Goal: Task Accomplishment & Management: Manage account settings

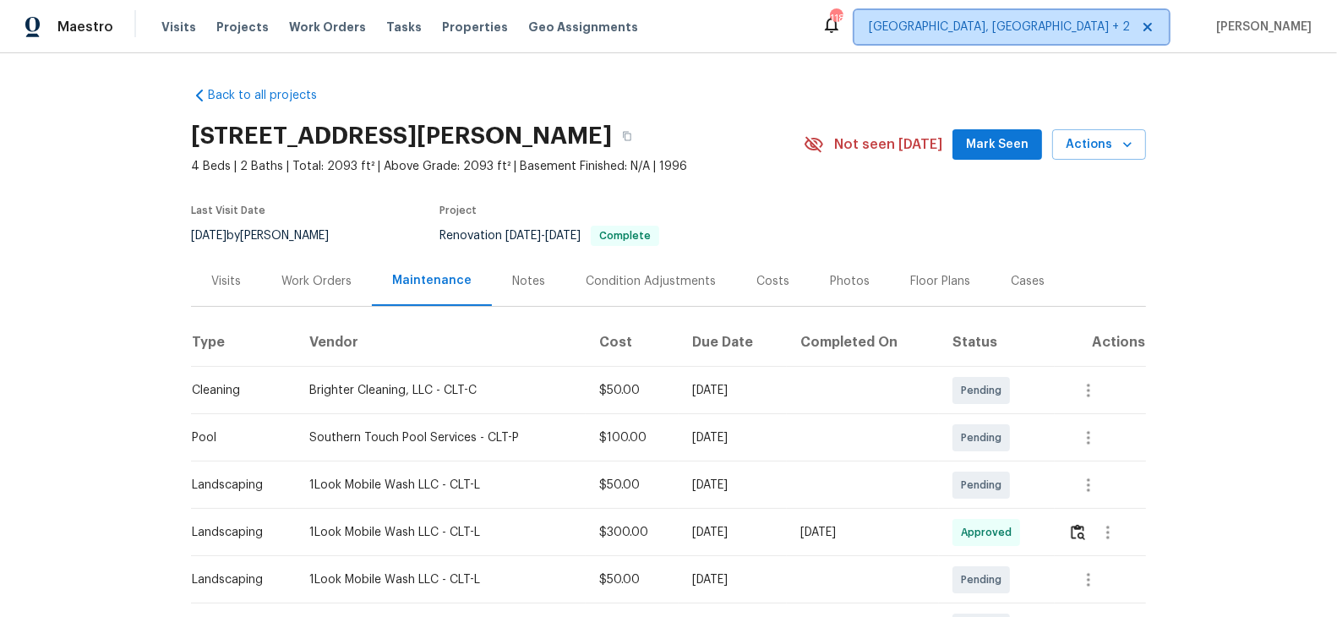
click at [1102, 29] on span "[GEOGRAPHIC_DATA], [GEOGRAPHIC_DATA] + 2" at bounding box center [999, 27] width 261 height 17
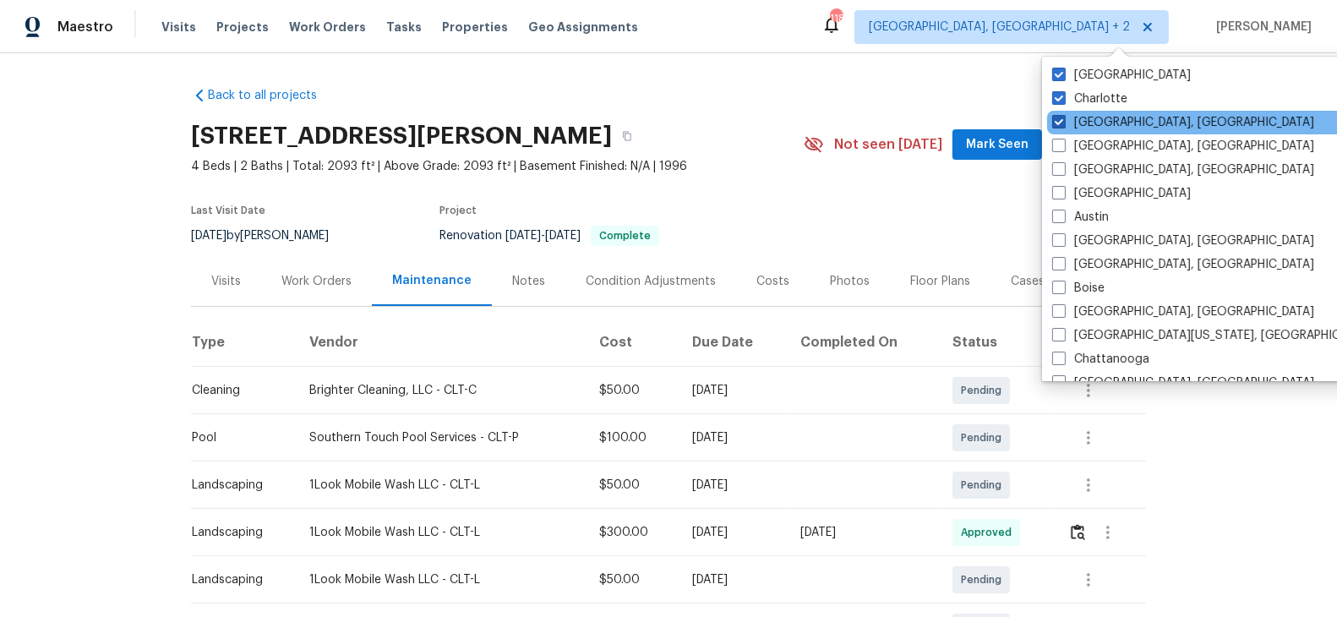
click at [1058, 127] on span at bounding box center [1059, 122] width 14 height 14
click at [1058, 125] on input "[GEOGRAPHIC_DATA], [GEOGRAPHIC_DATA]" at bounding box center [1057, 119] width 11 height 11
checkbox input "false"
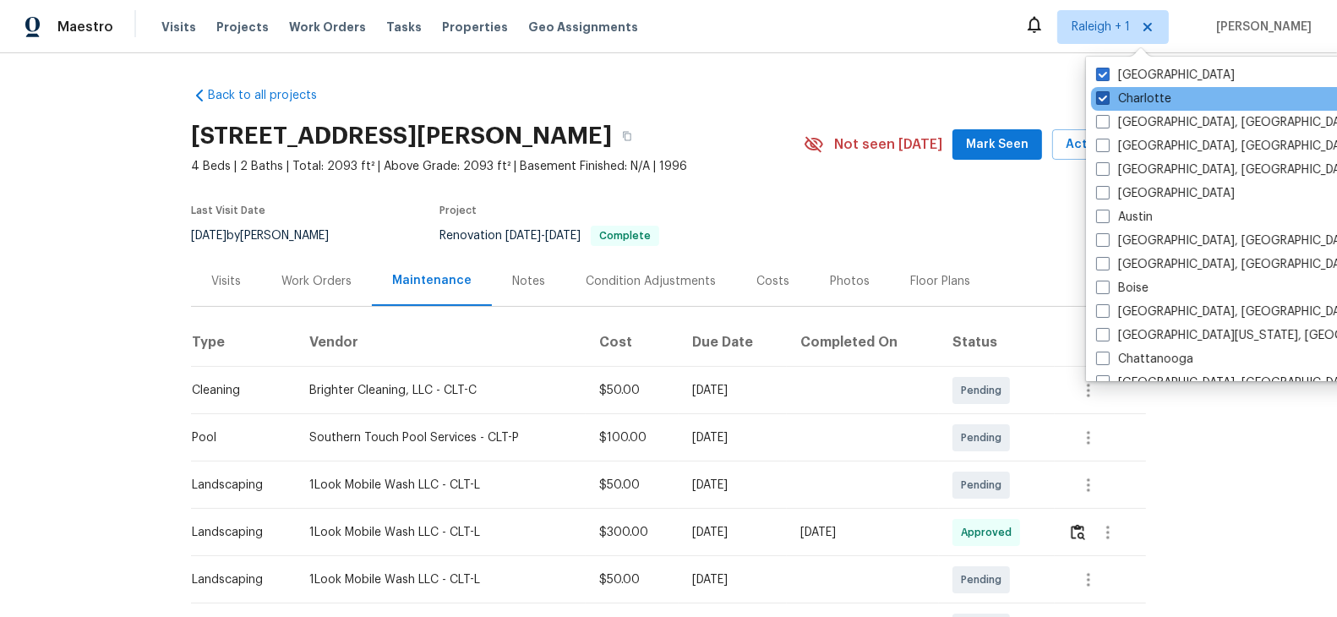
click at [1098, 100] on span at bounding box center [1103, 98] width 14 height 14
click at [1098, 100] on input "Charlotte" at bounding box center [1101, 95] width 11 height 11
checkbox input "false"
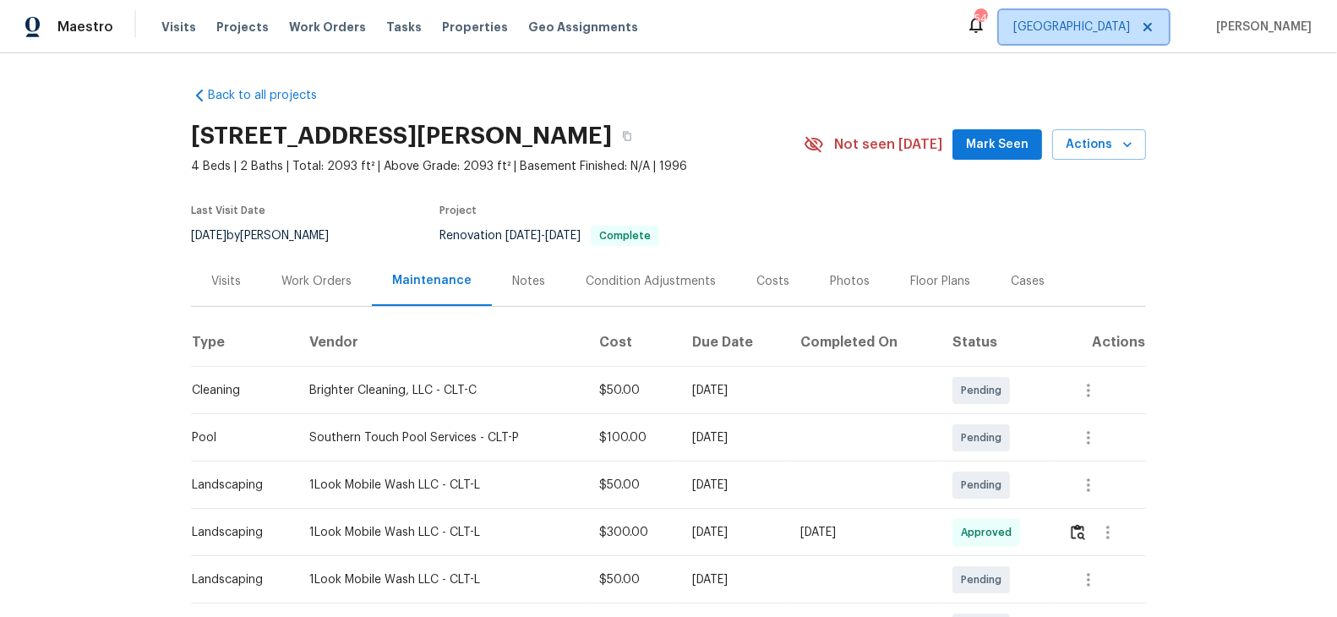
click at [1130, 26] on span "[GEOGRAPHIC_DATA]" at bounding box center [1071, 27] width 117 height 17
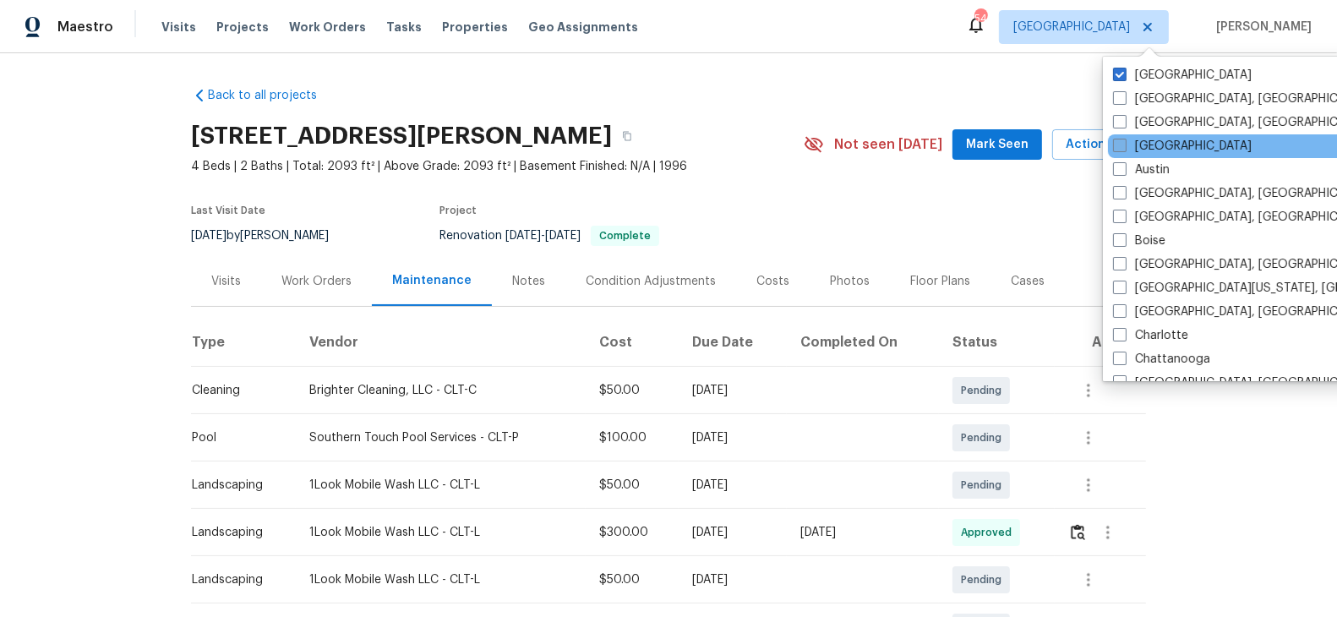
click at [1125, 149] on span at bounding box center [1120, 146] width 14 height 14
click at [1124, 149] on input "[GEOGRAPHIC_DATA]" at bounding box center [1118, 143] width 11 height 11
checkbox input "true"
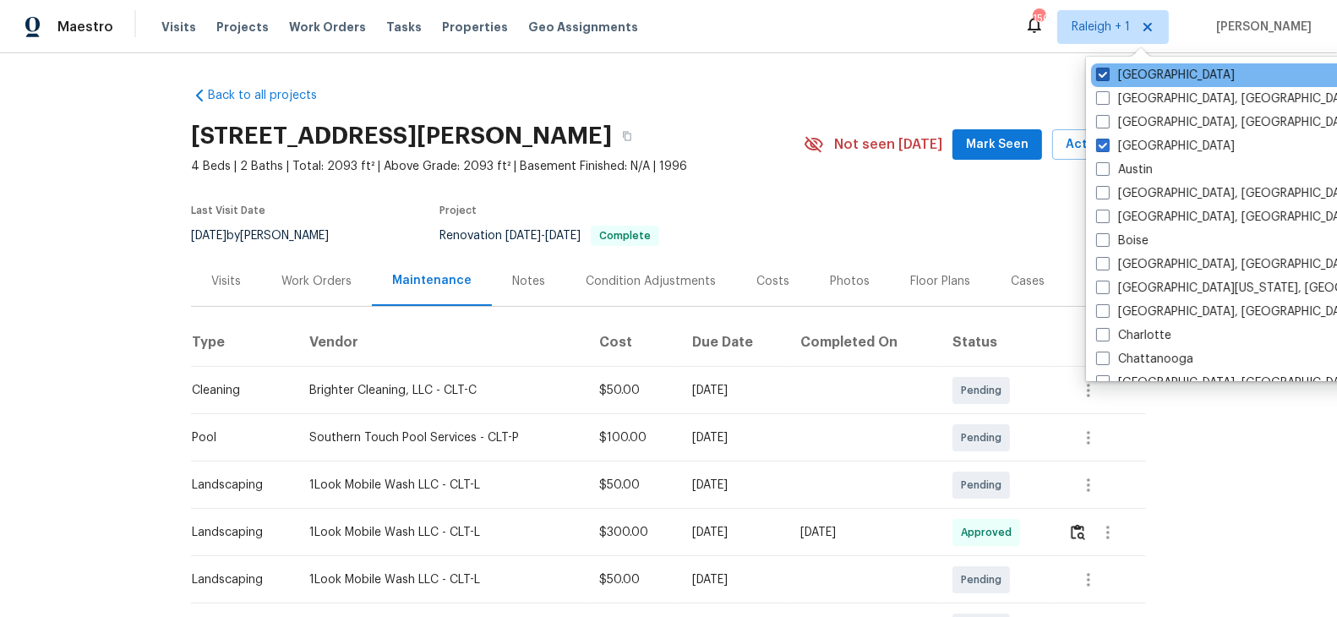
click at [1108, 74] on span at bounding box center [1103, 75] width 14 height 14
click at [1107, 74] on input "[GEOGRAPHIC_DATA]" at bounding box center [1101, 72] width 11 height 11
checkbox input "false"
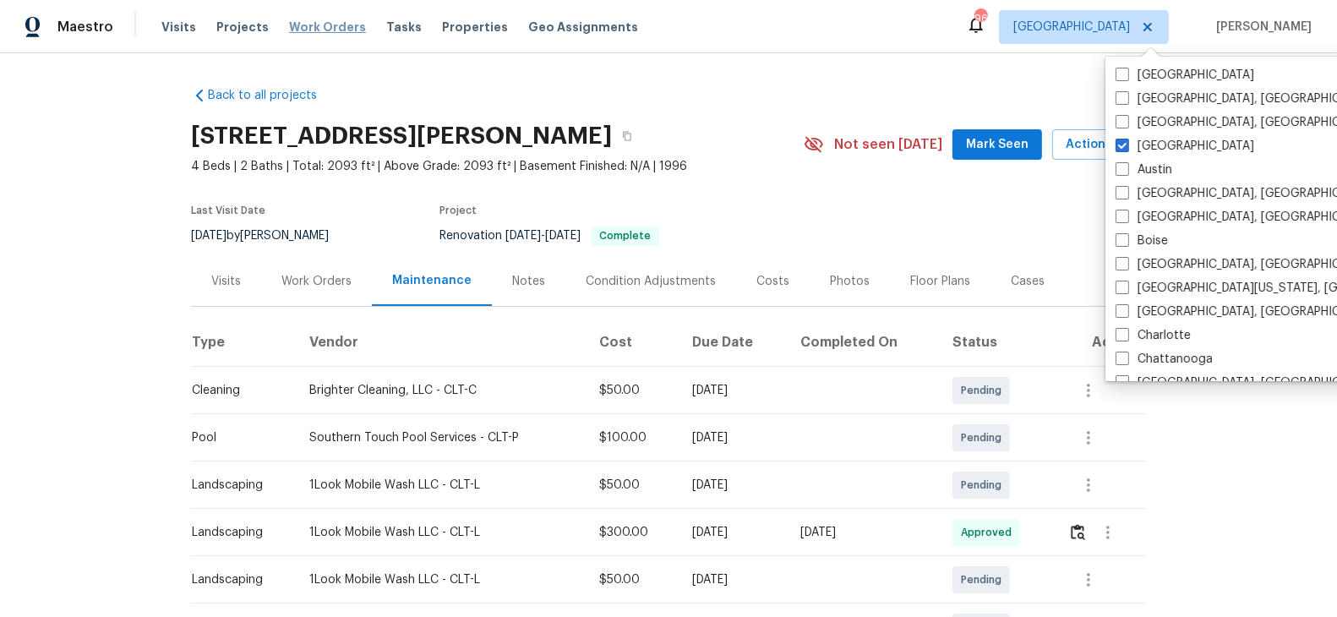
click at [296, 28] on span "Work Orders" at bounding box center [327, 27] width 77 height 17
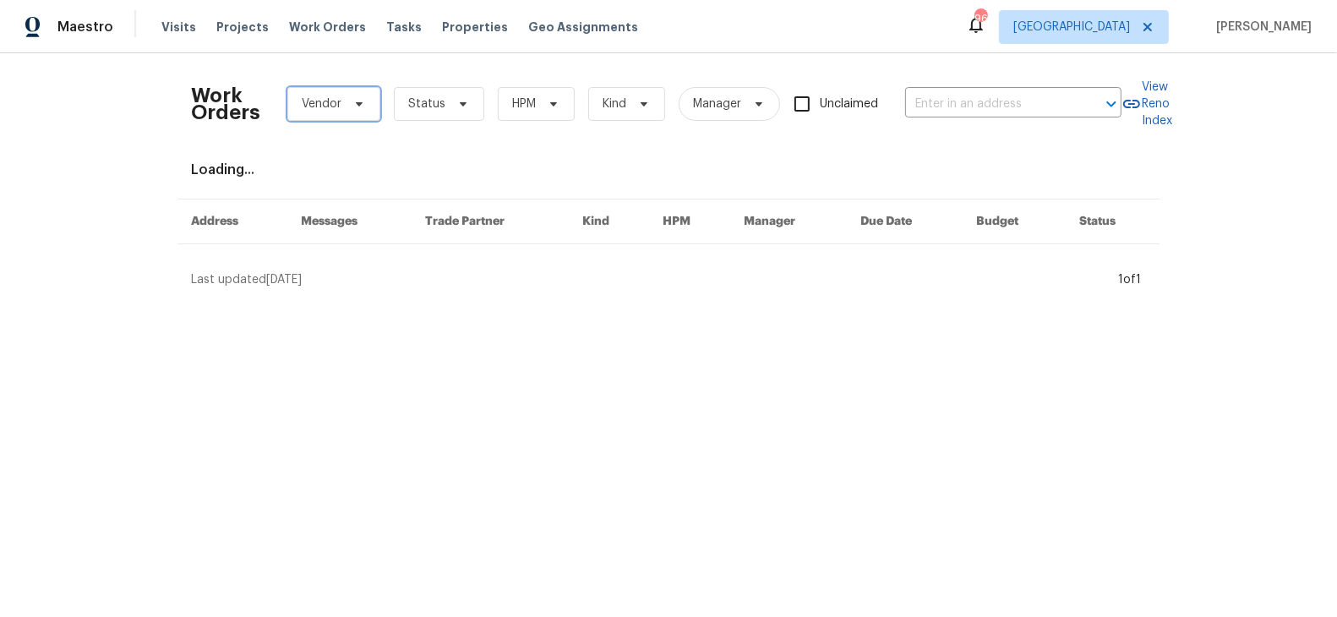
click at [323, 102] on span "Vendor" at bounding box center [322, 103] width 40 height 17
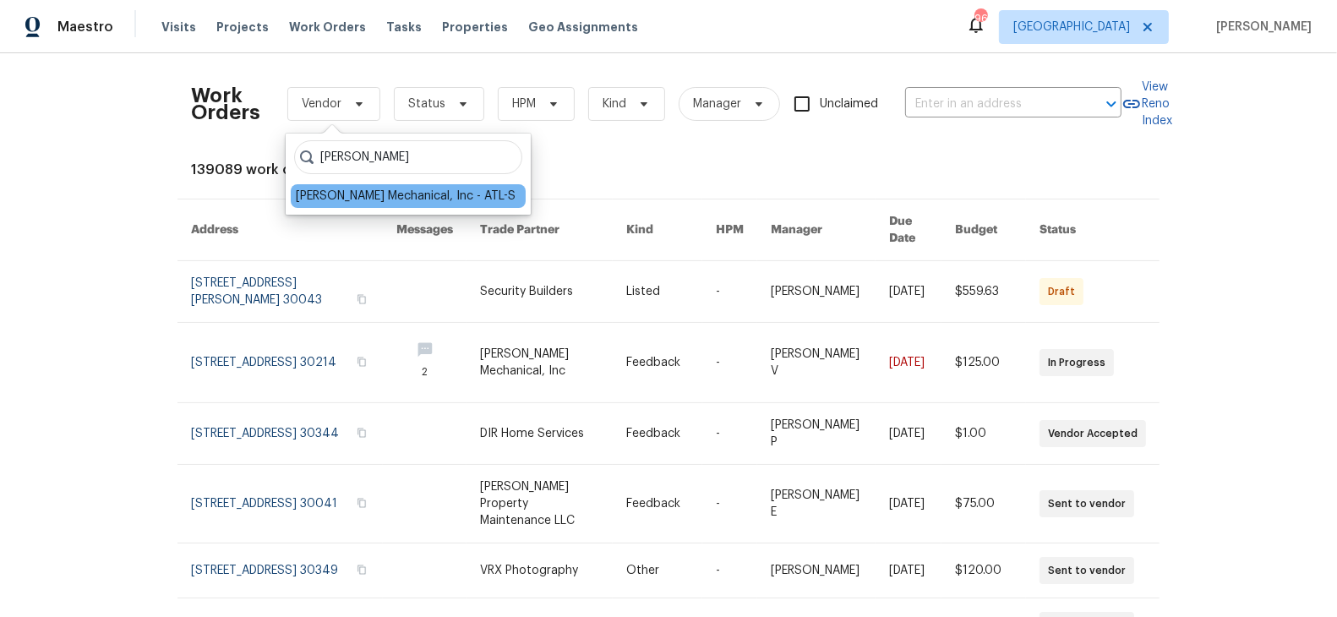
type input "[PERSON_NAME]"
click at [307, 195] on div "[PERSON_NAME] Mechanical, Inc - ATL-S" at bounding box center [406, 196] width 220 height 17
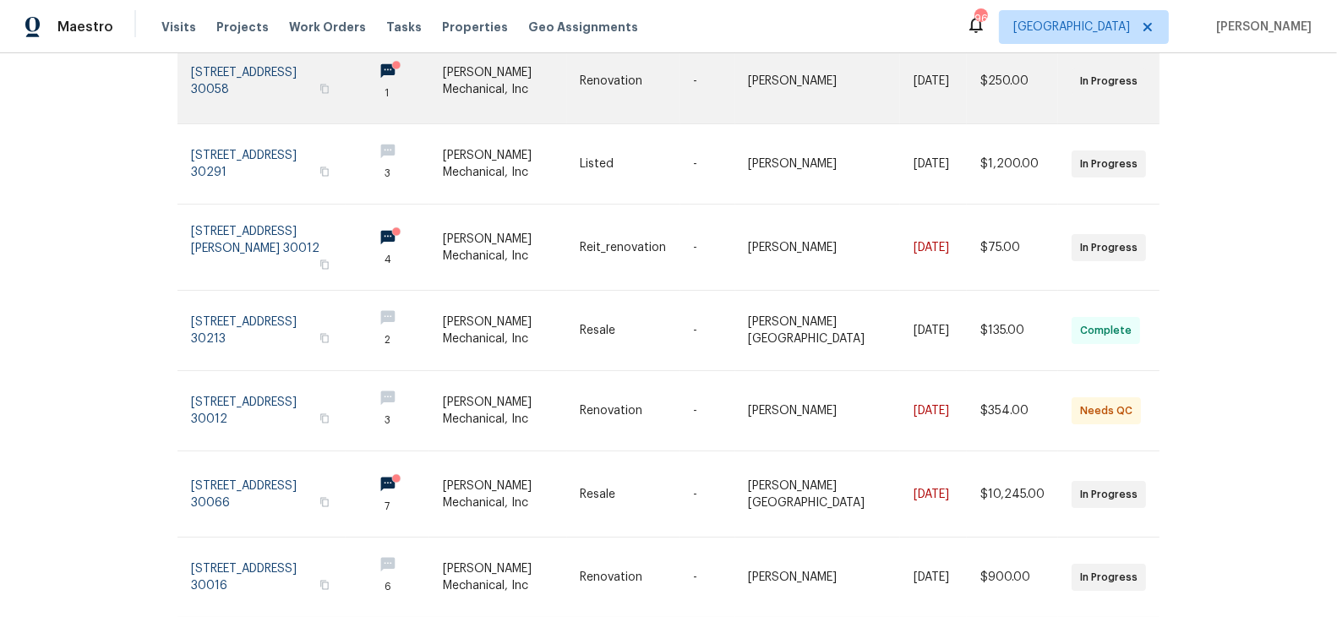
scroll to position [508, 0]
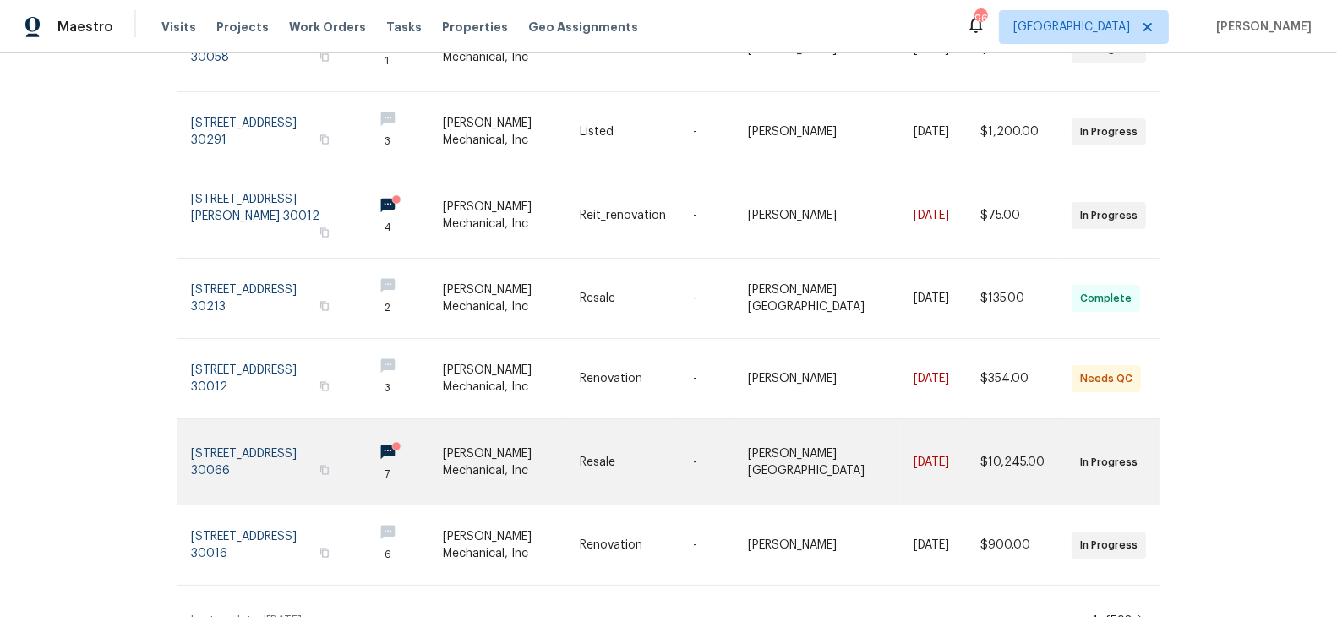
click at [270, 456] on link at bounding box center [275, 461] width 168 height 85
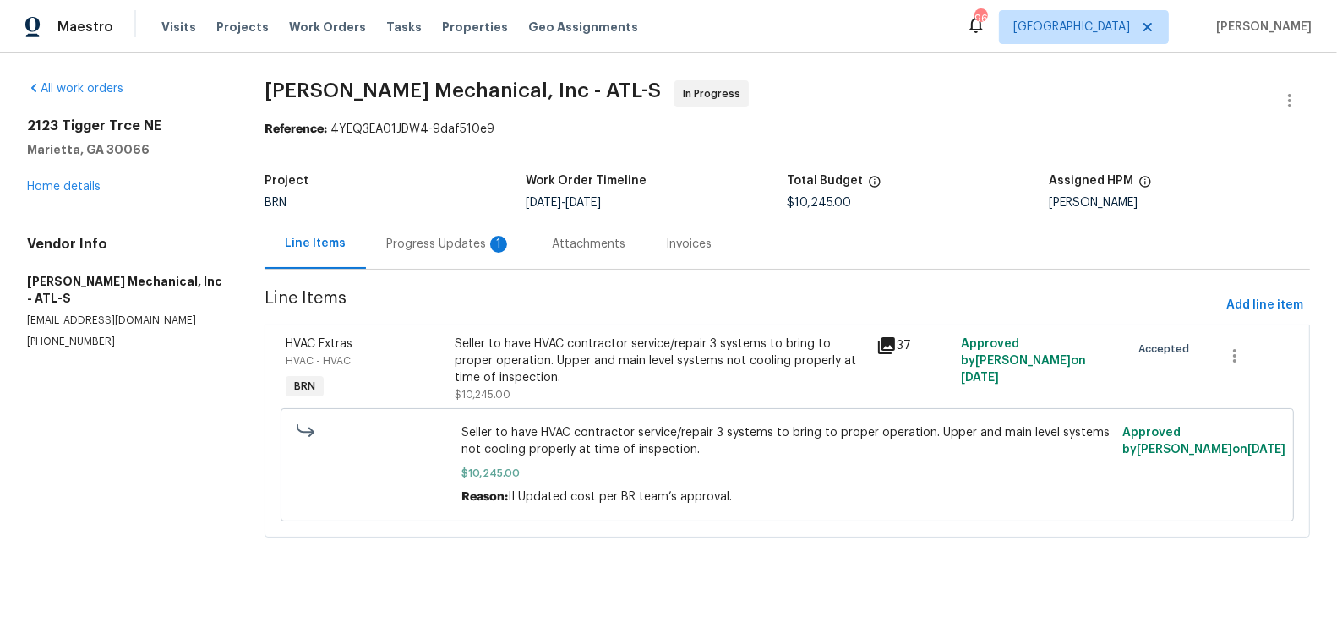
click at [439, 240] on div "Progress Updates 1" at bounding box center [448, 244] width 125 height 17
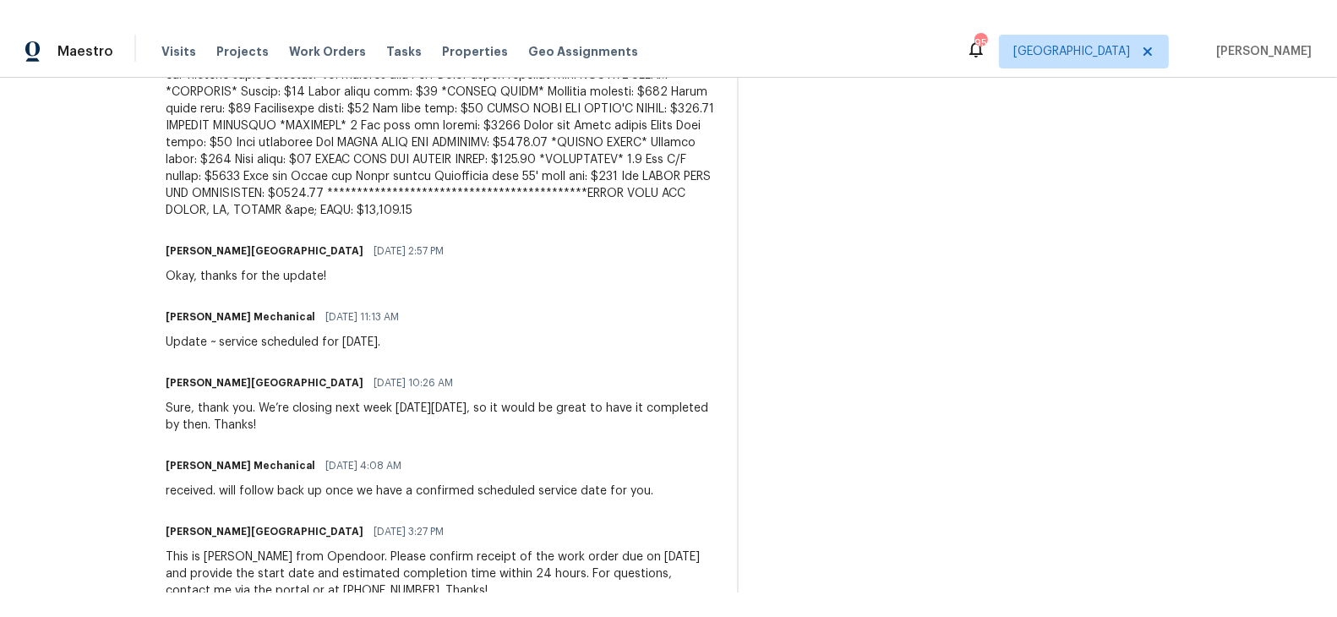
scroll to position [1859, 0]
